Goal: Information Seeking & Learning: Compare options

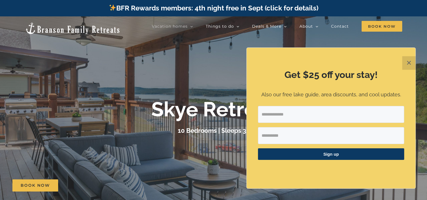
click at [409, 62] on button "✕" at bounding box center [409, 63] width 14 height 14
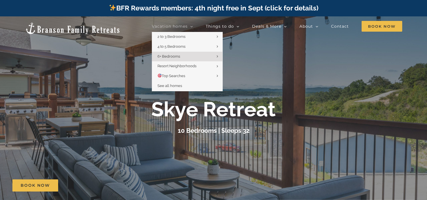
click at [180, 27] on span "Vacation homes" at bounding box center [170, 26] width 36 height 4
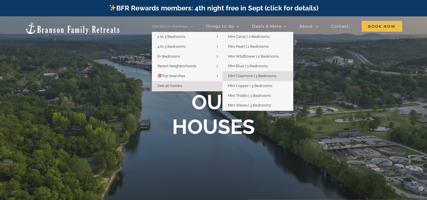
click at [258, 75] on span "Mini Claymore | 3 Bedrooms" at bounding box center [252, 76] width 48 height 4
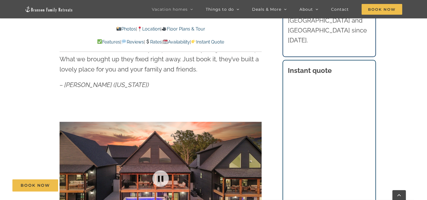
scroll to position [367, 0]
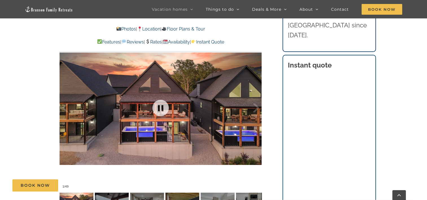
click at [191, 97] on div at bounding box center [161, 108] width 202 height 166
click at [256, 107] on div at bounding box center [250, 107] width 18 height 35
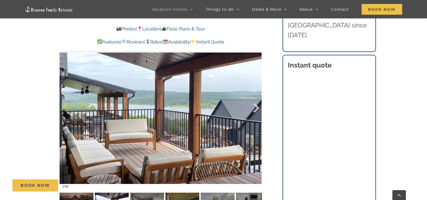
click at [256, 107] on div at bounding box center [250, 107] width 18 height 35
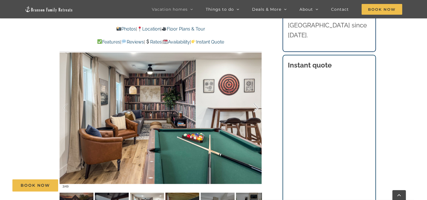
click at [256, 107] on div at bounding box center [250, 107] width 18 height 35
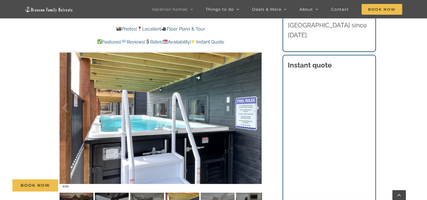
click at [256, 107] on div at bounding box center [250, 107] width 18 height 35
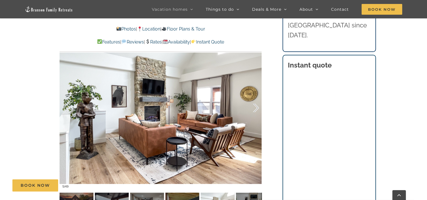
click at [256, 107] on div at bounding box center [250, 107] width 18 height 35
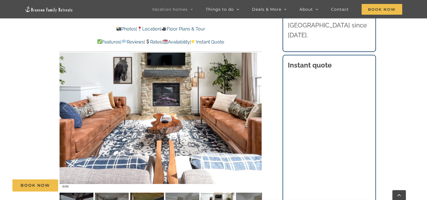
click at [256, 107] on div at bounding box center [250, 107] width 18 height 35
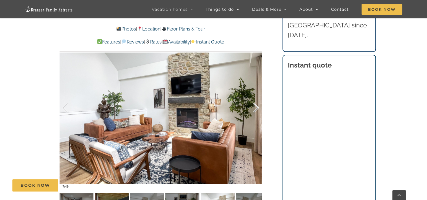
click at [256, 107] on div at bounding box center [250, 107] width 18 height 35
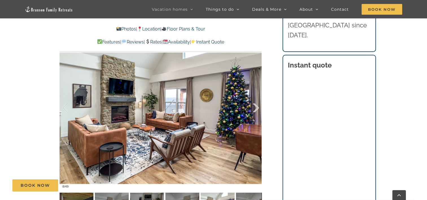
click at [256, 107] on div at bounding box center [250, 107] width 18 height 35
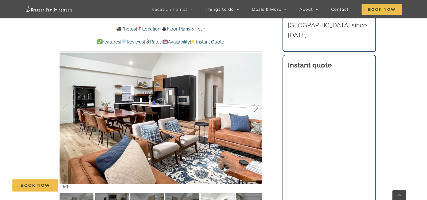
click at [256, 107] on div at bounding box center [250, 107] width 18 height 35
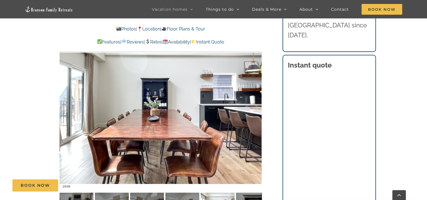
click at [188, 42] on link "Availability" at bounding box center [176, 41] width 27 height 5
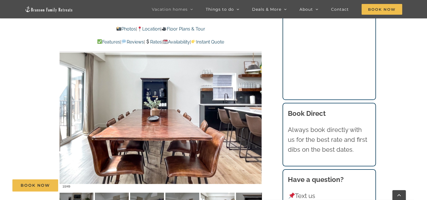
scroll to position [3715, 0]
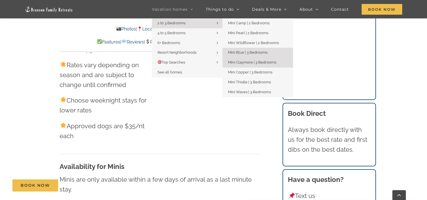
click at [245, 51] on span "Mini Blue | 3 Bedrooms" at bounding box center [248, 52] width 40 height 4
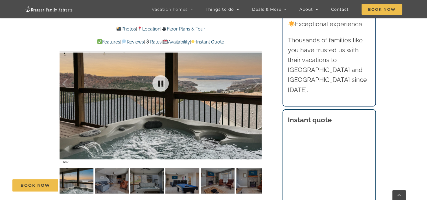
scroll to position [395, 0]
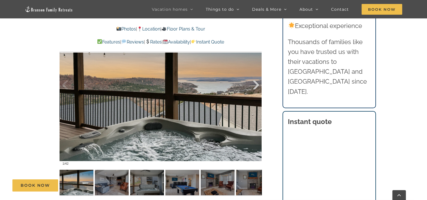
click at [256, 84] on div at bounding box center [250, 85] width 18 height 35
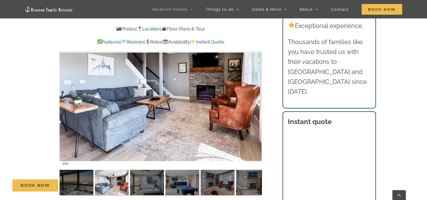
click at [256, 84] on div at bounding box center [250, 85] width 18 height 35
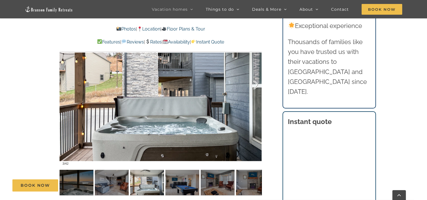
click at [256, 84] on div at bounding box center [250, 85] width 18 height 35
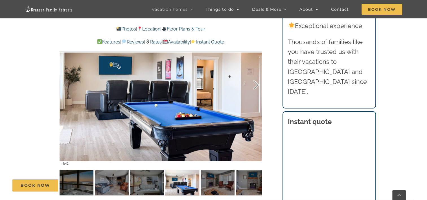
click at [256, 84] on div at bounding box center [250, 85] width 18 height 35
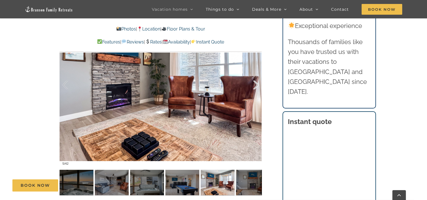
click at [256, 84] on div at bounding box center [250, 85] width 18 height 35
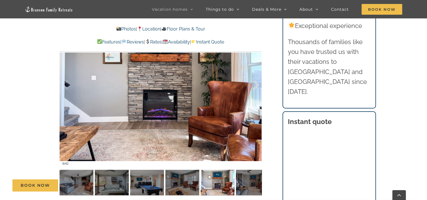
click at [256, 84] on div at bounding box center [250, 85] width 18 height 35
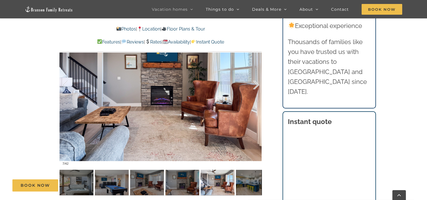
click at [256, 84] on div at bounding box center [250, 85] width 18 height 35
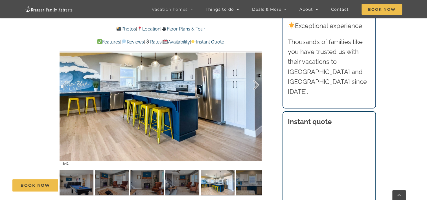
click at [256, 84] on div at bounding box center [250, 85] width 18 height 35
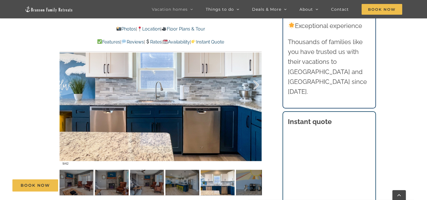
click at [256, 84] on div at bounding box center [250, 85] width 18 height 35
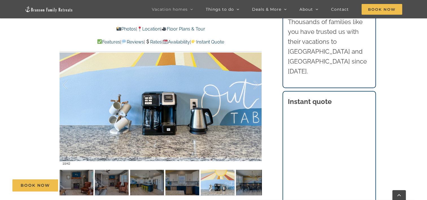
scroll to position [452, 0]
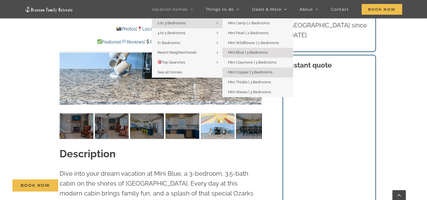
click at [248, 73] on span "Mini Copper | 3 Bedrooms" at bounding box center [250, 72] width 44 height 4
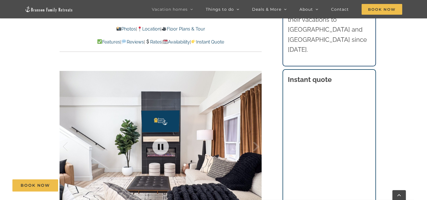
scroll to position [395, 0]
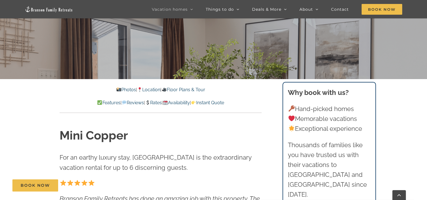
scroll to position [113, 0]
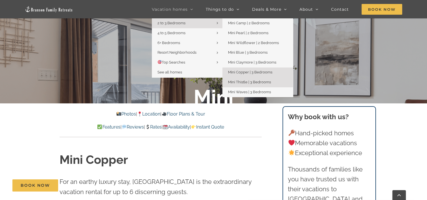
click at [245, 82] on span "Mini Thistle | 3 Bedrooms" at bounding box center [249, 82] width 43 height 4
